Goal: Task Accomplishment & Management: Use online tool/utility

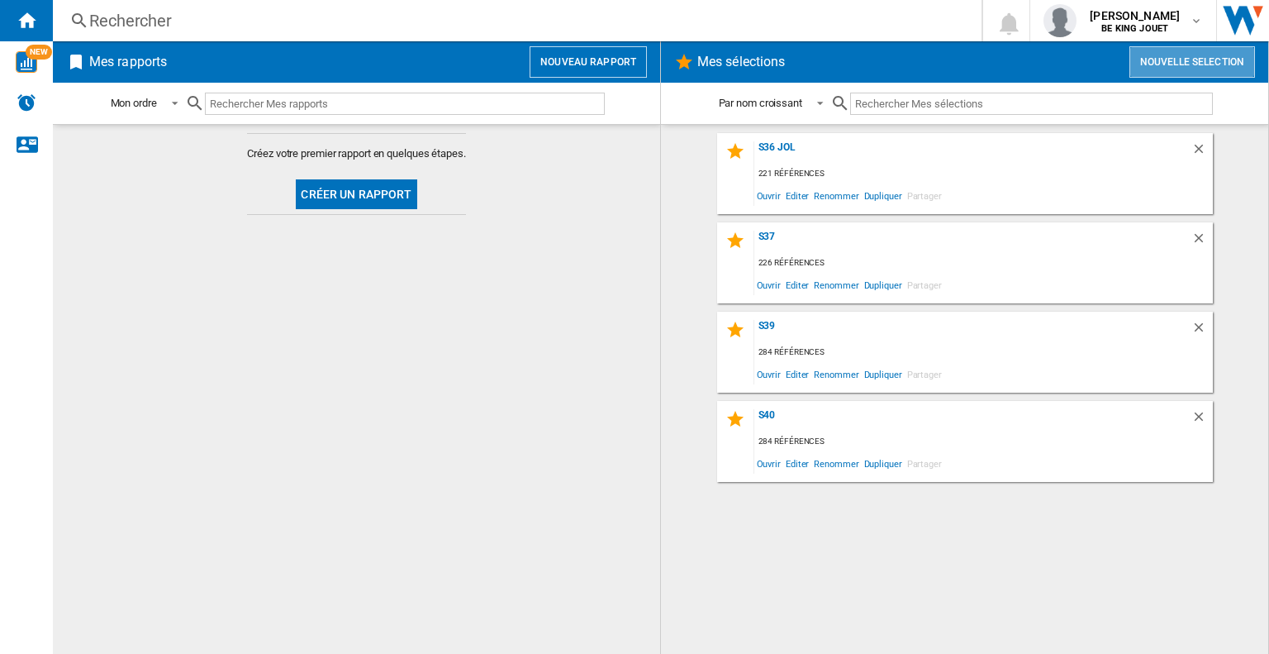
click at [1216, 62] on button "Nouvelle selection" at bounding box center [1193, 61] width 126 height 31
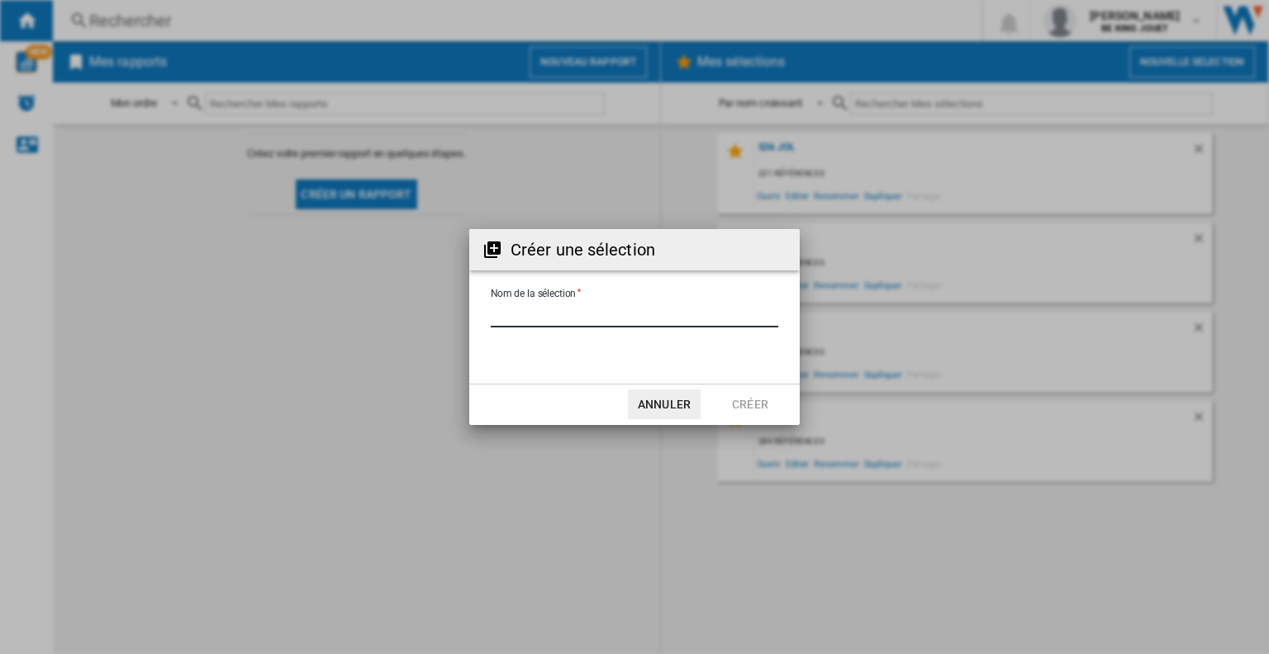
click at [653, 316] on input "Nom de la sélection" at bounding box center [635, 314] width 288 height 25
type input "***"
click at [753, 425] on div "Créer une sélection Nom de la sélection Annuler Créer" at bounding box center [634, 327] width 1269 height 654
click at [752, 413] on button "Créer" at bounding box center [750, 404] width 73 height 30
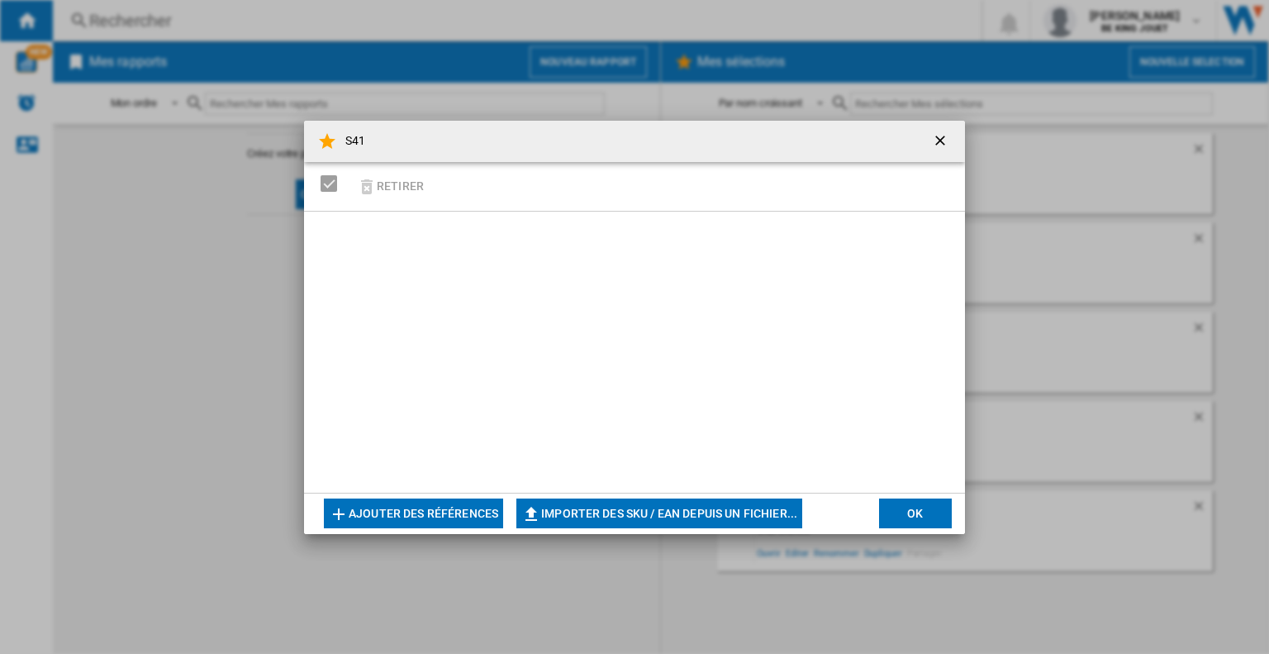
click at [624, 510] on button "Importer des SKU / EAN depuis un fichier..." at bounding box center [659, 513] width 286 height 30
type input "**********"
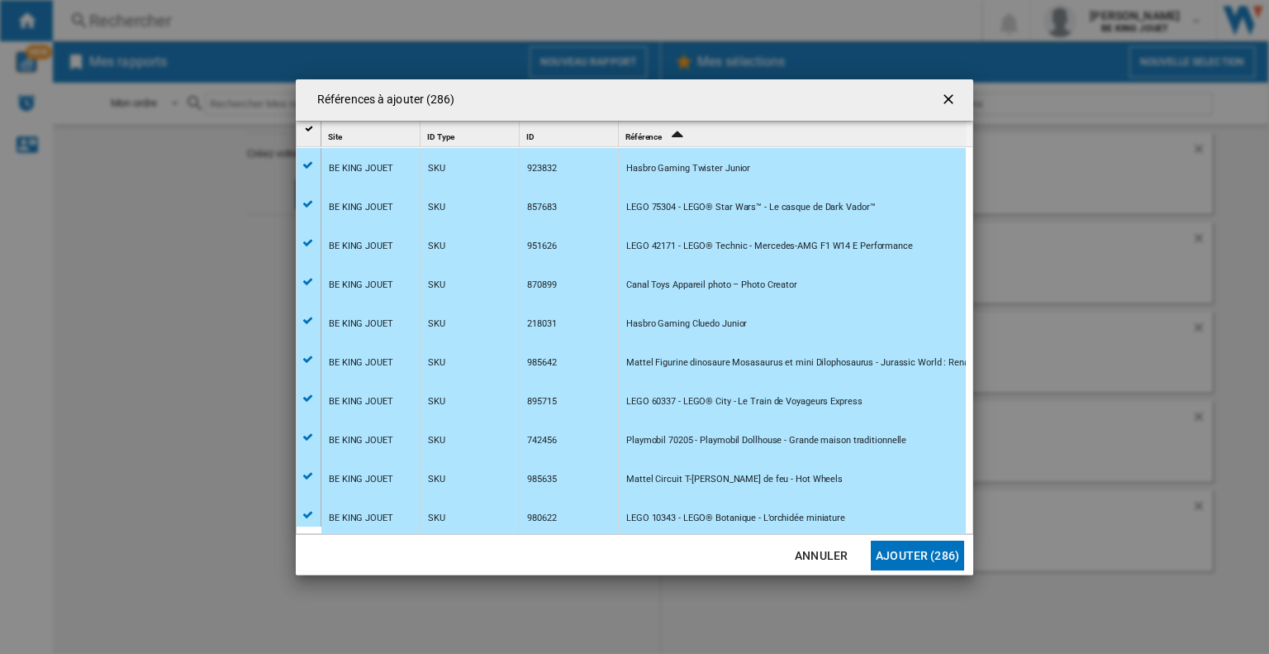
click at [894, 545] on button "Ajouter (286)" at bounding box center [917, 555] width 93 height 30
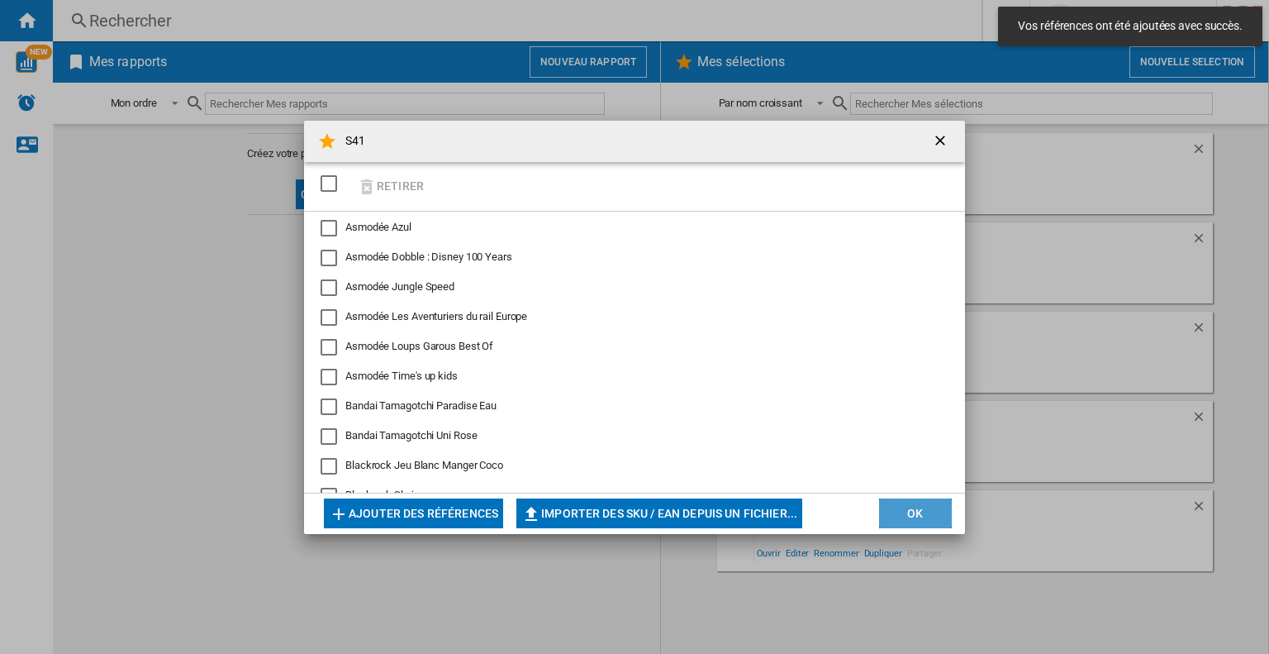
click at [928, 512] on button "OK" at bounding box center [915, 513] width 73 height 30
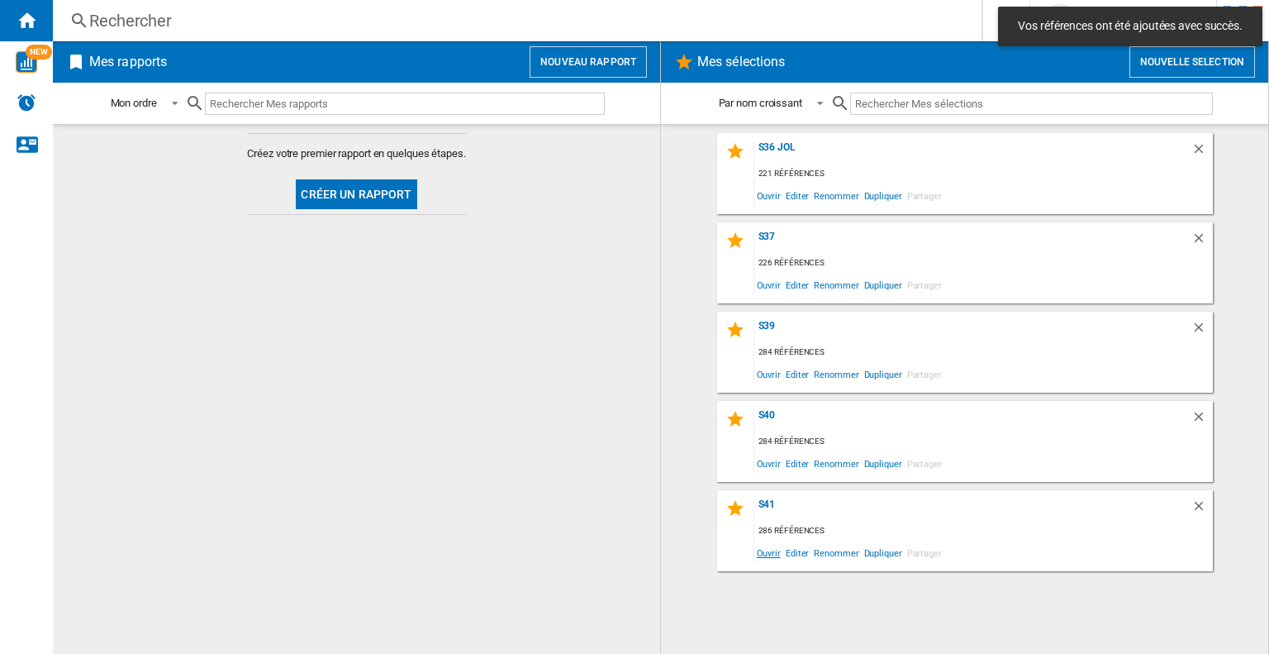
click at [773, 557] on span "Ouvrir" at bounding box center [768, 552] width 29 height 22
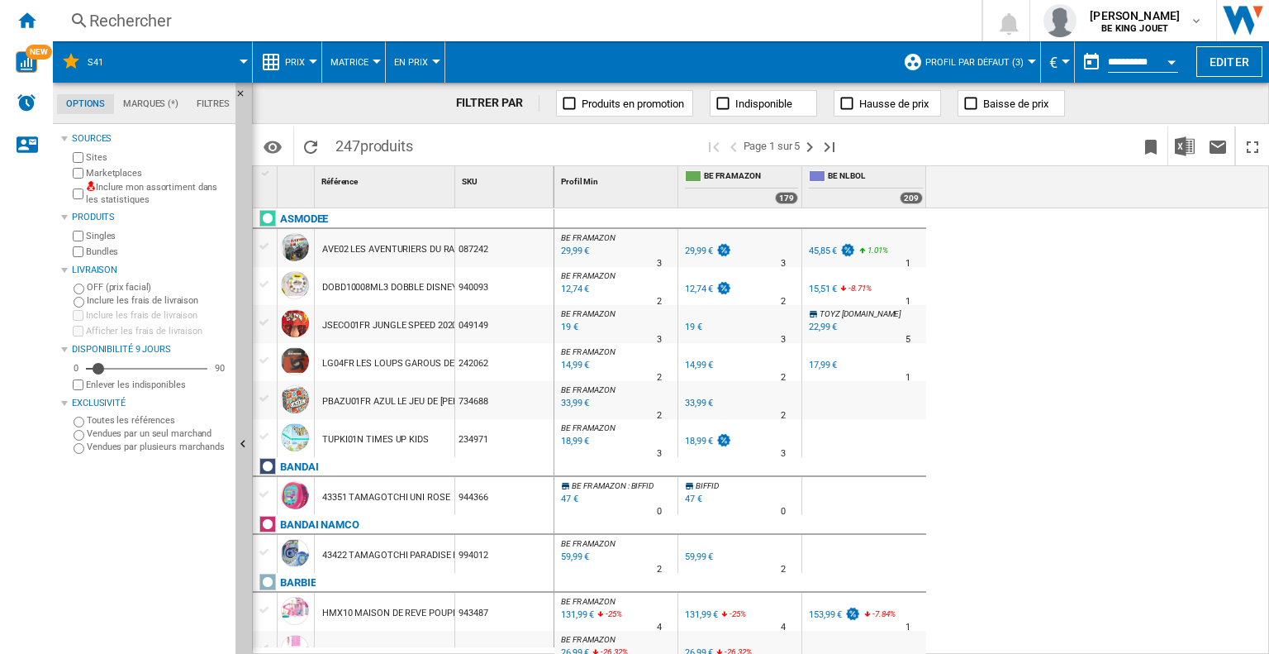
click at [72, 173] on div "Marketplaces" at bounding box center [148, 173] width 159 height 16
click at [93, 386] on label "Enlever les indisponibles" at bounding box center [157, 384] width 143 height 12
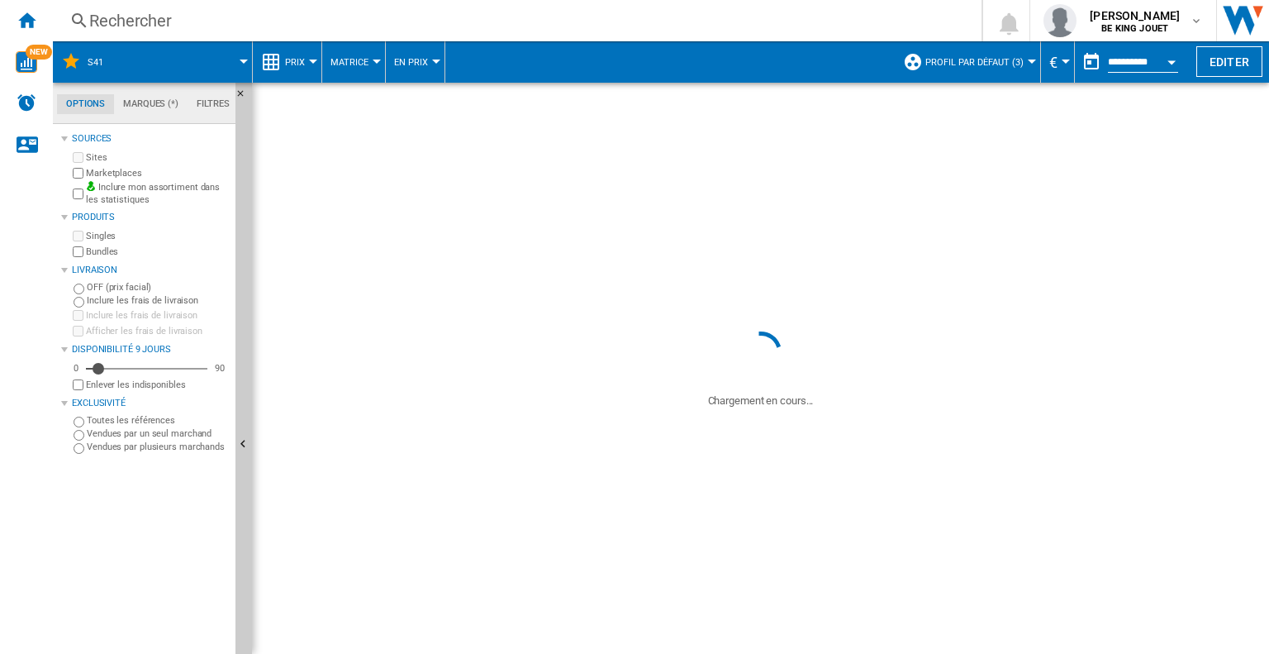
click at [107, 504] on div "Sources Sites Marketplaces Inclure mon assortiment dans les statistiques Produi…" at bounding box center [145, 391] width 168 height 526
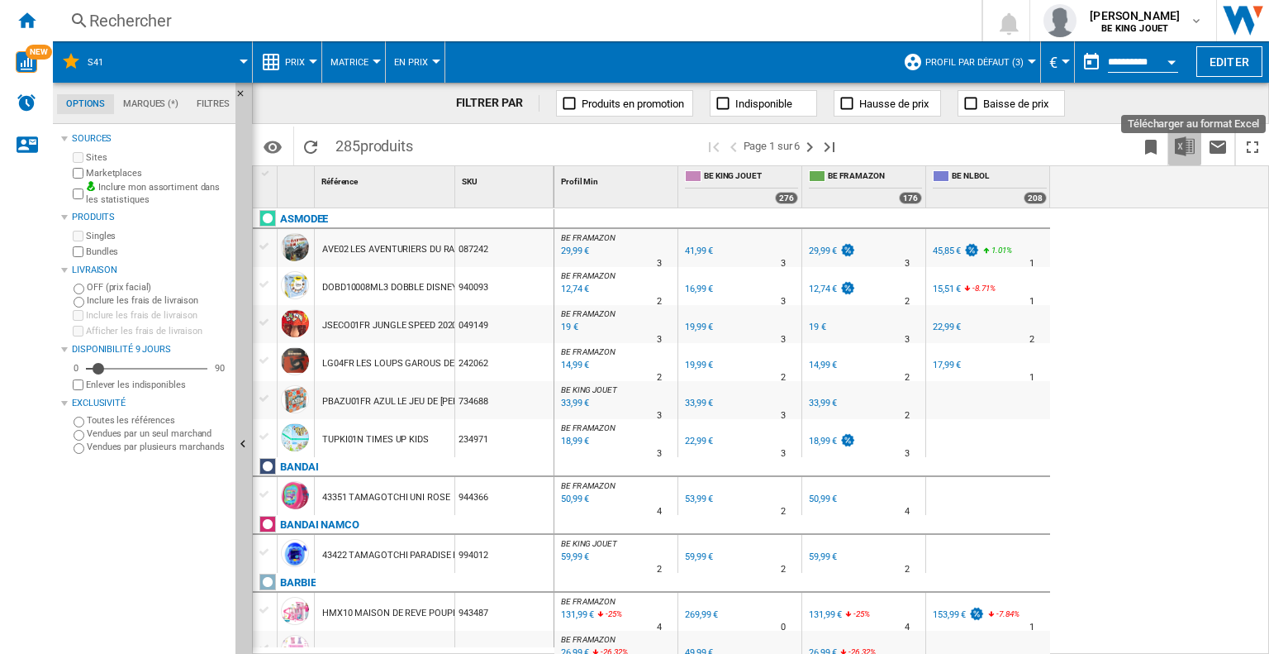
click at [1187, 155] on img "Télécharger au format Excel" at bounding box center [1185, 146] width 20 height 20
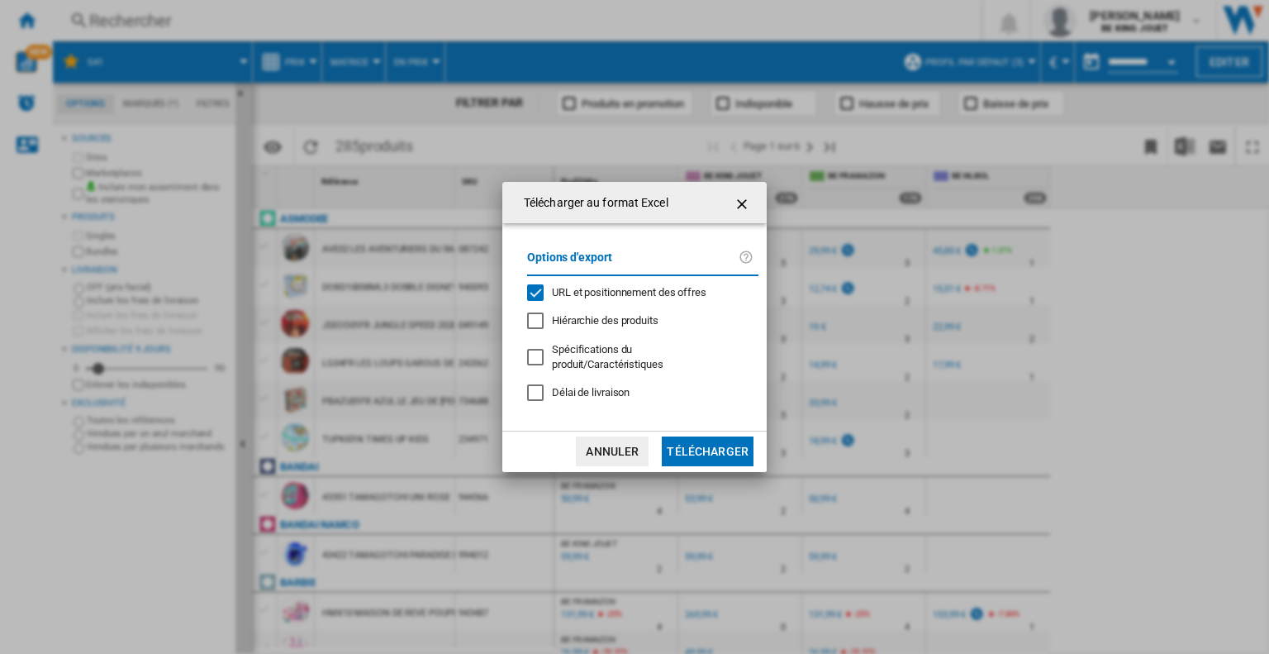
click at [530, 300] on div "URL et positionnement des offres" at bounding box center [535, 292] width 17 height 17
click at [718, 440] on button "Télécharger" at bounding box center [708, 451] width 92 height 30
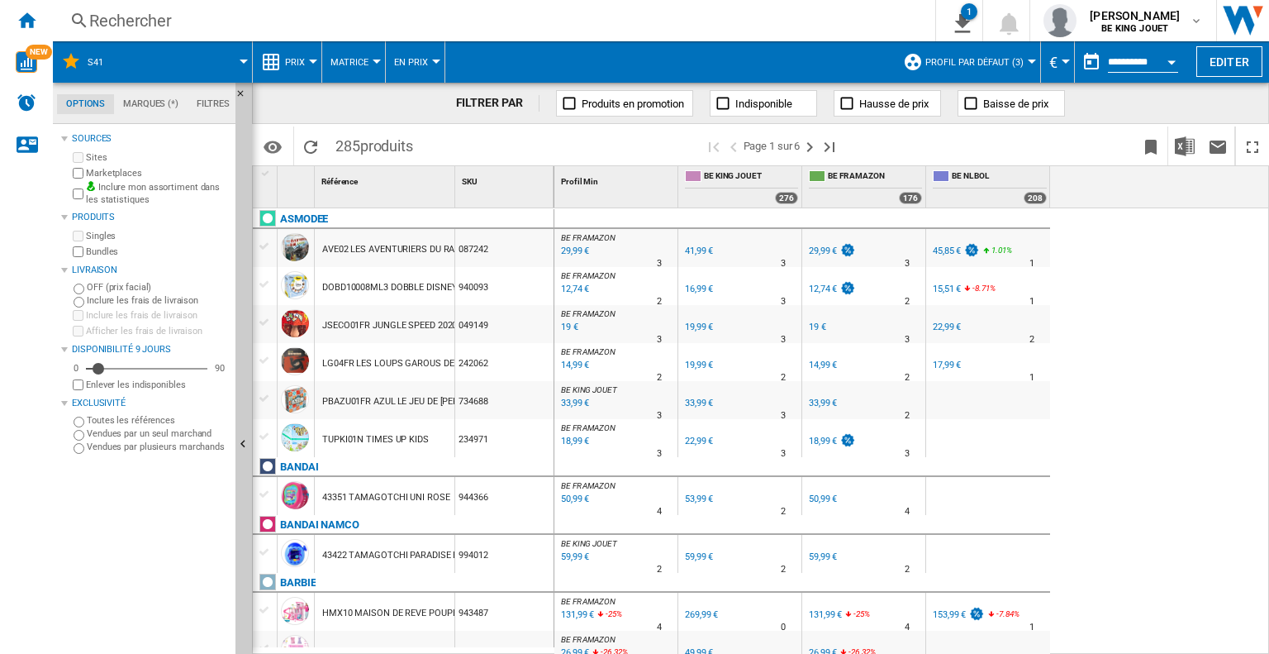
click at [1168, 332] on div "BE FR AMAZON : BE FR AMAZON.COM BE -28.6 % 29,99 € % N/A 3 BE FR AMAZON : BE FR…" at bounding box center [912, 431] width 716 height 447
click at [1148, 13] on span "uliana afanasyeva" at bounding box center [1135, 15] width 90 height 17
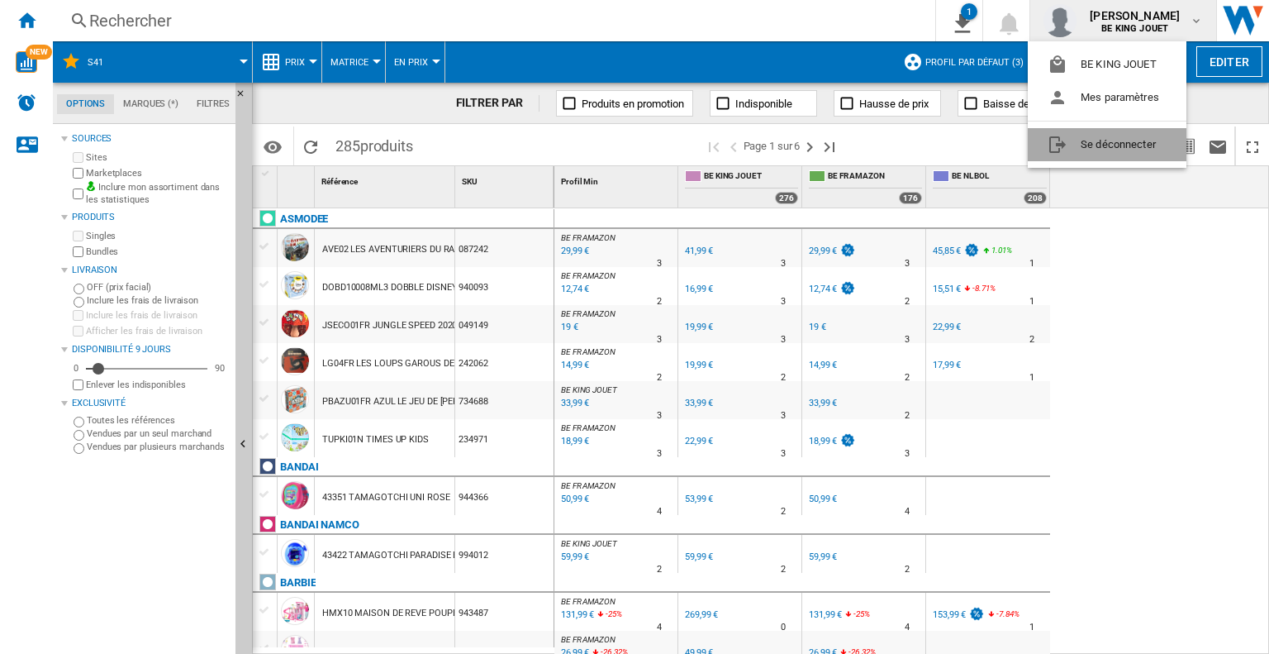
click at [1101, 132] on button "Se déconnecter" at bounding box center [1107, 144] width 159 height 33
